Goal: Use online tool/utility: Utilize a website feature to perform a specific function

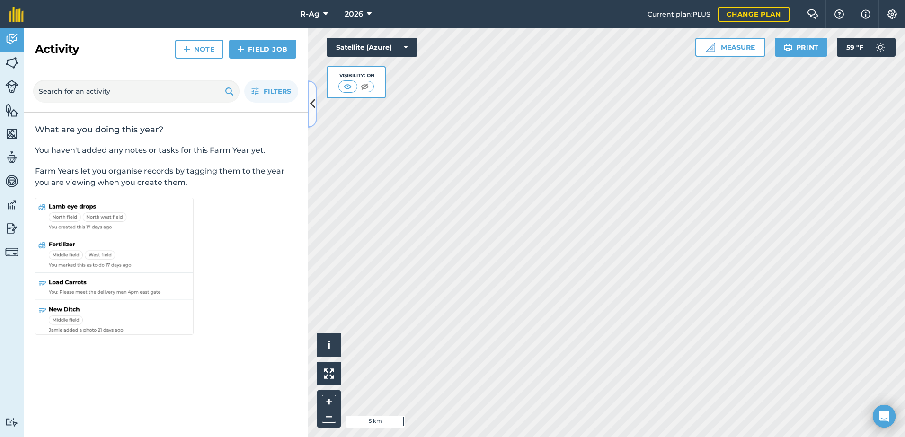
click at [311, 104] on icon at bounding box center [312, 104] width 5 height 17
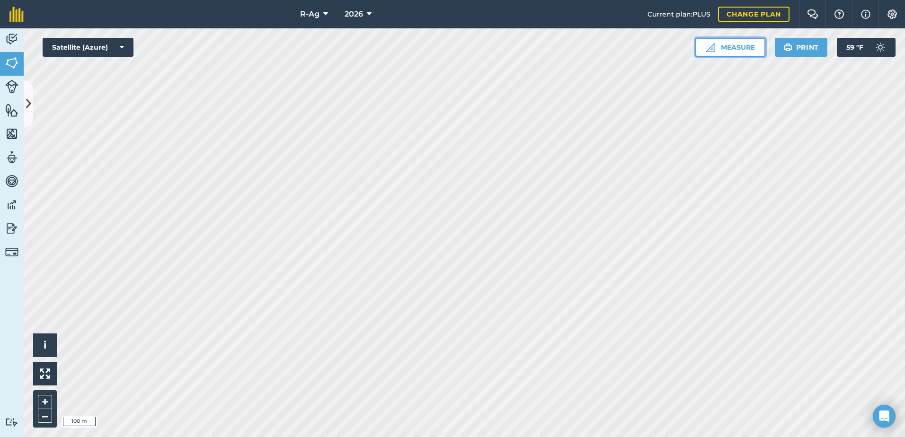
click at [743, 45] on button "Measure" at bounding box center [730, 47] width 70 height 19
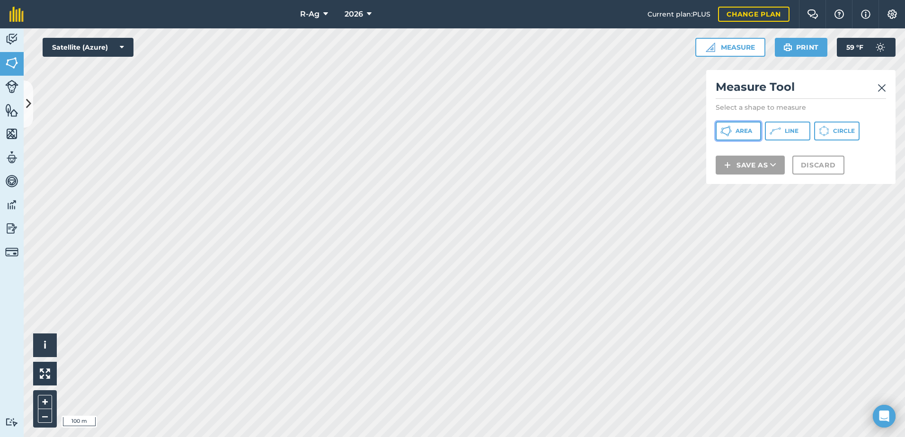
click at [747, 130] on span "Area" at bounding box center [744, 131] width 17 height 8
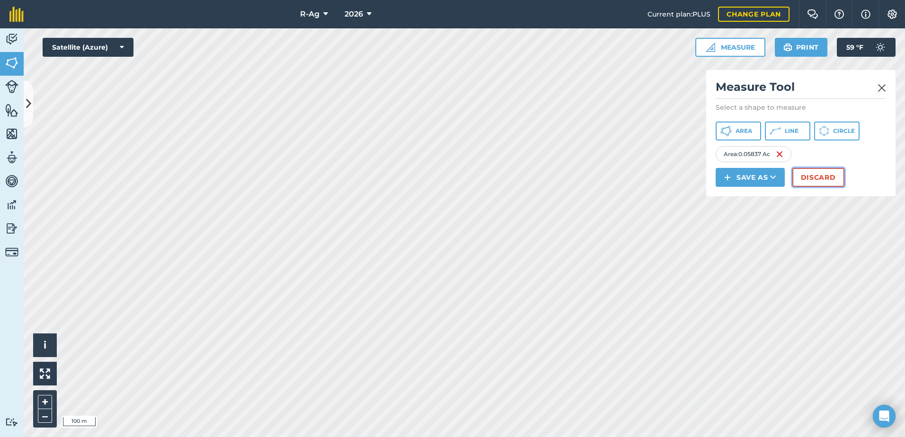
click at [811, 179] on button "Discard" at bounding box center [818, 177] width 52 height 19
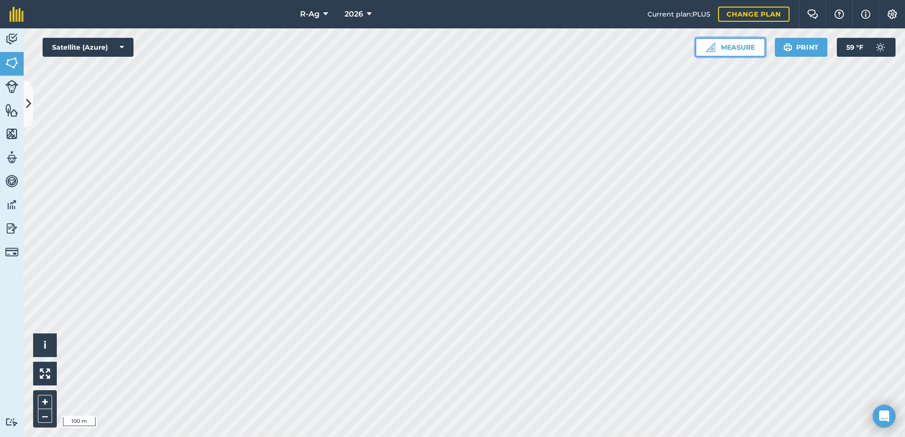
click at [743, 48] on button "Measure" at bounding box center [730, 47] width 70 height 19
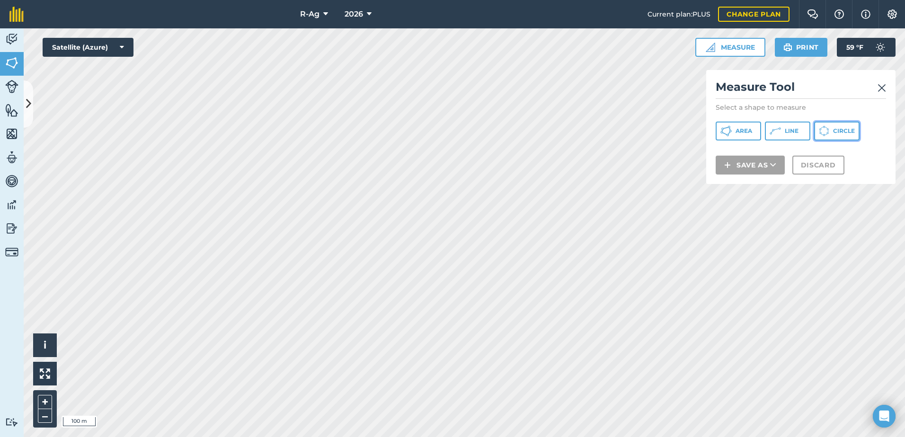
click at [831, 131] on button "Circle" at bounding box center [836, 131] width 45 height 19
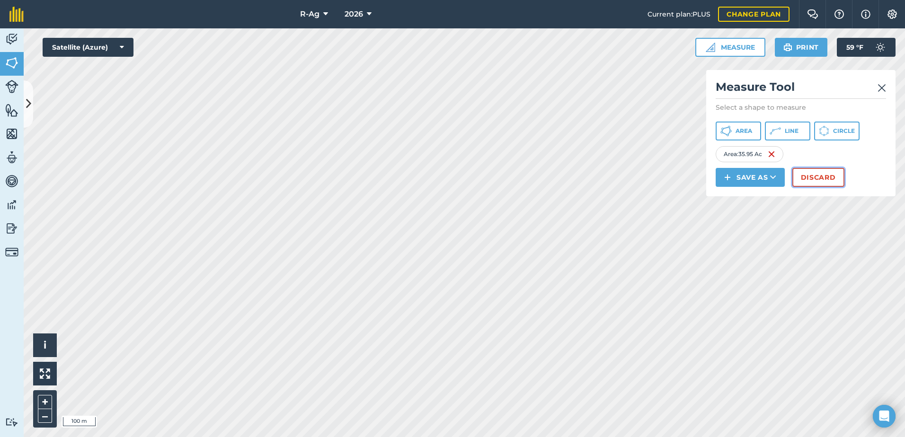
click at [817, 180] on button "Discard" at bounding box center [818, 177] width 52 height 19
